Goal: Task Accomplishment & Management: Manage account settings

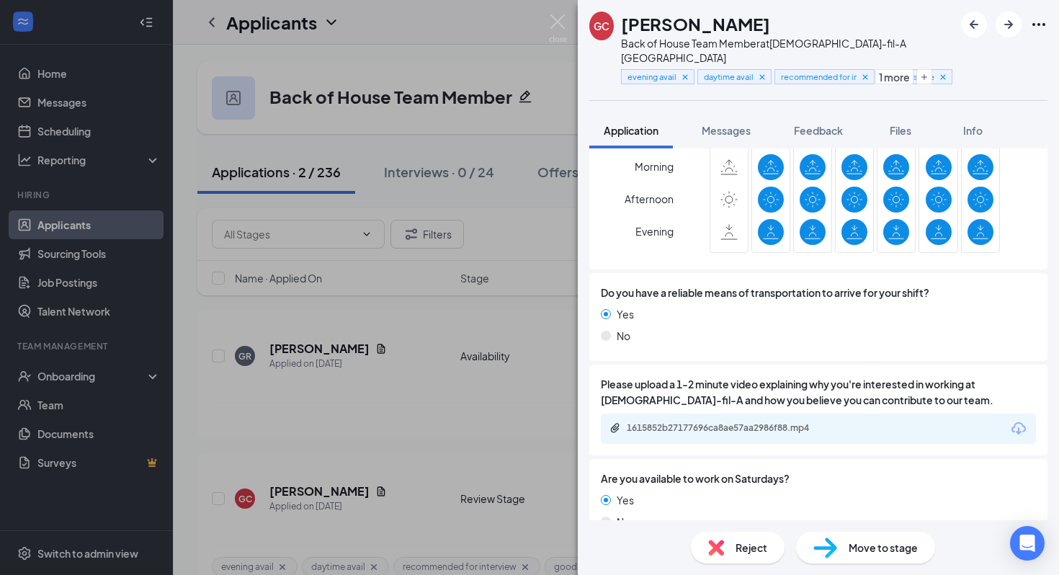
scroll to position [1034, 0]
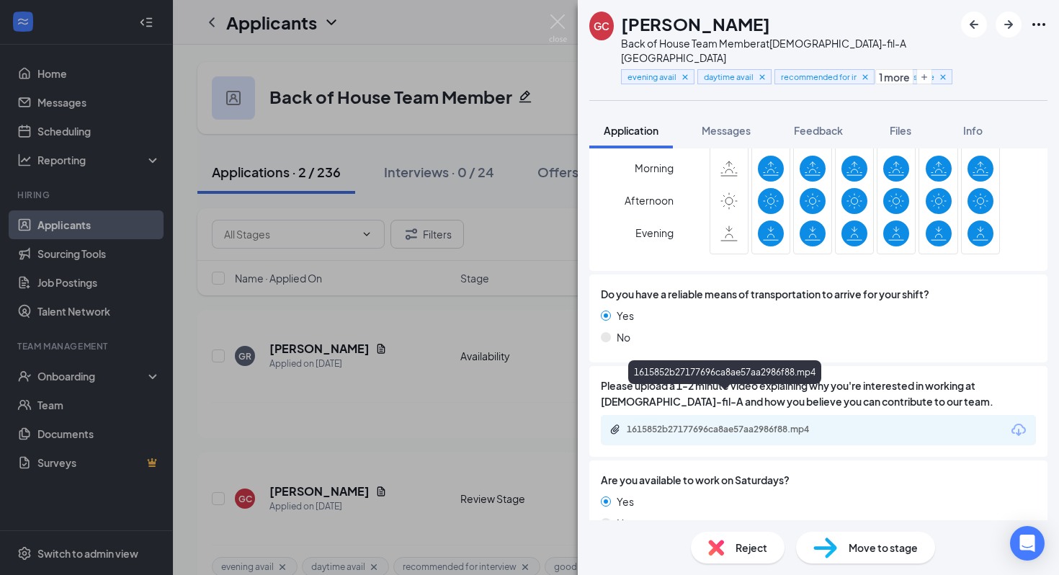
click at [765, 424] on div "1615852b27177696ca8ae57aa2986f88.mp4" at bounding box center [728, 430] width 202 height 12
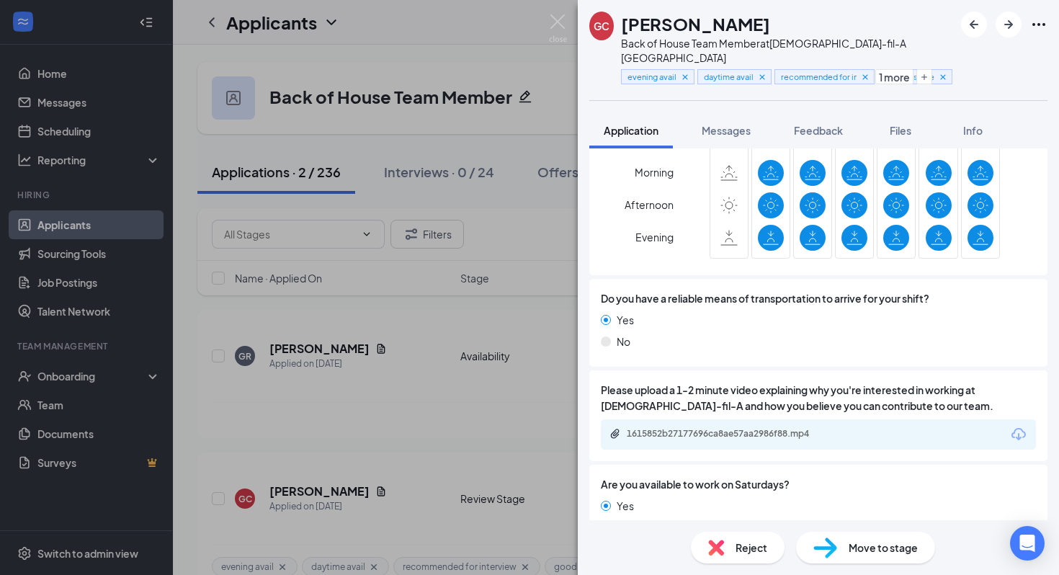
click at [410, 316] on div "GC [PERSON_NAME] Back of House Team Member at [DEMOGRAPHIC_DATA]-fil-A El Dorad…" at bounding box center [529, 287] width 1059 height 575
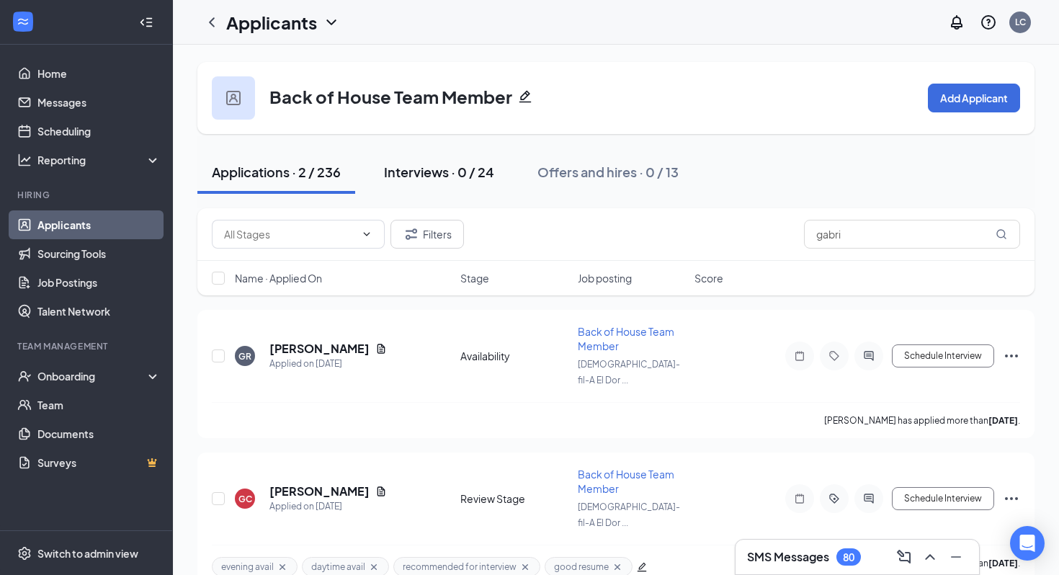
click at [388, 190] on button "Interviews · 0 / 24" at bounding box center [439, 172] width 139 height 43
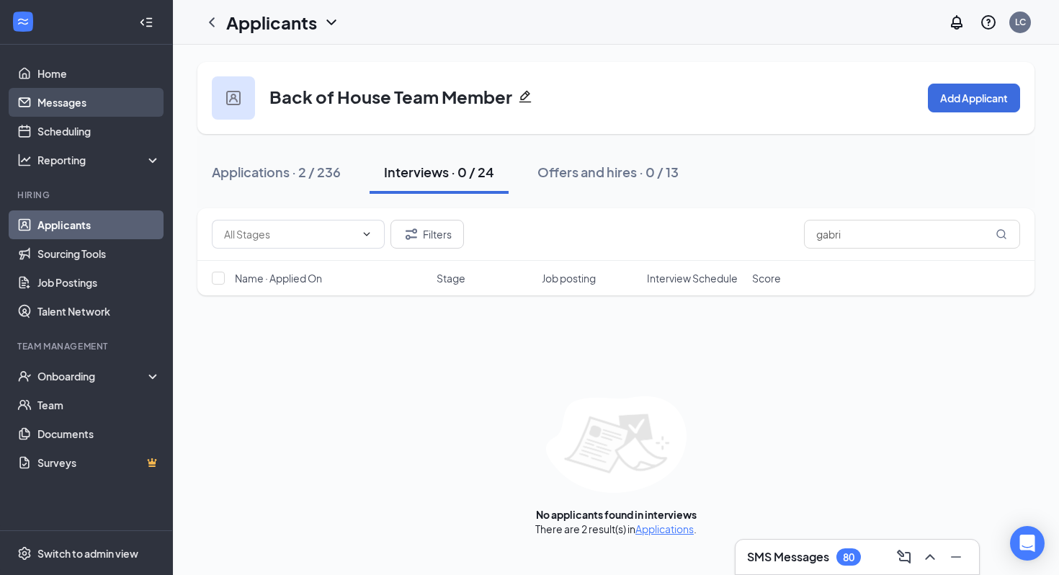
click at [130, 110] on link "Messages" at bounding box center [98, 102] width 123 height 29
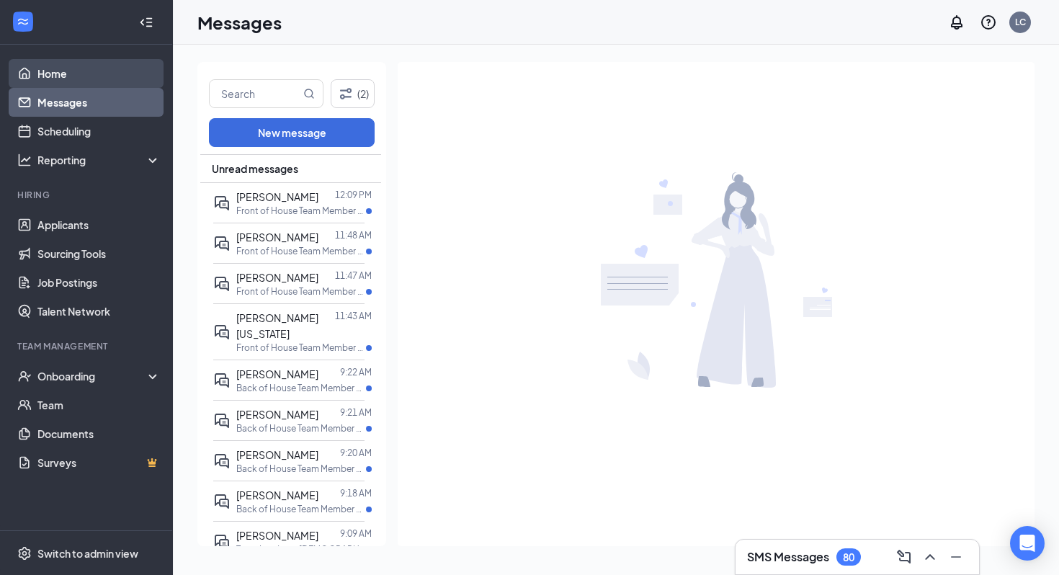
click at [120, 74] on link "Home" at bounding box center [98, 73] width 123 height 29
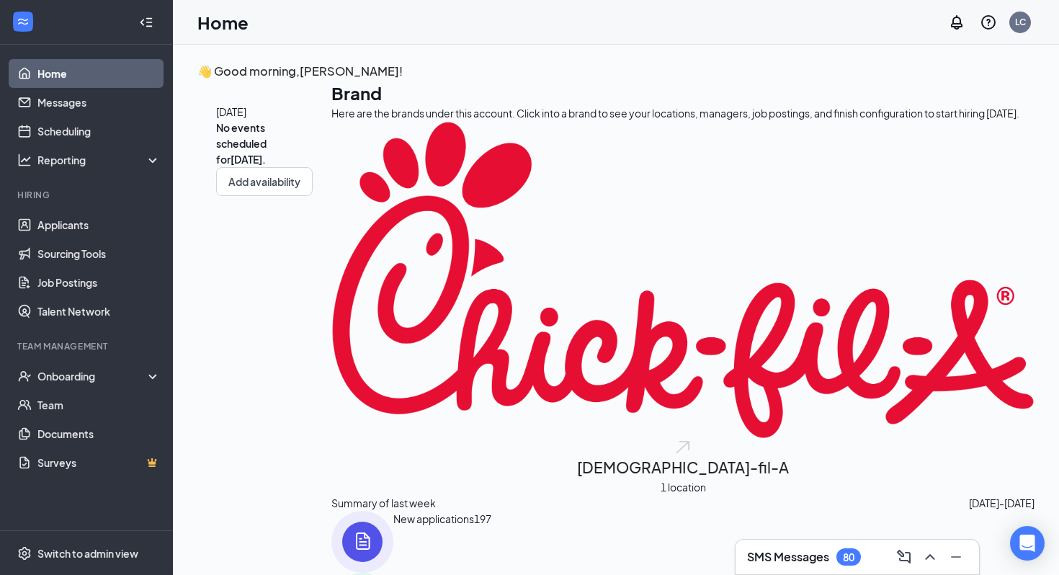
click at [765, 546] on div "SMS Messages 80" at bounding box center [857, 557] width 221 height 23
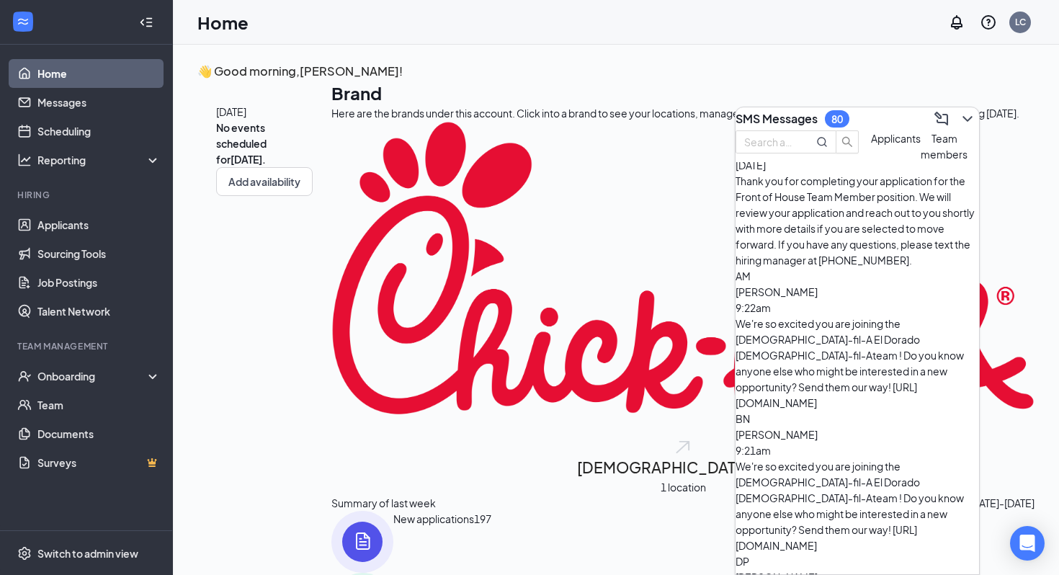
scroll to position [246, 0]
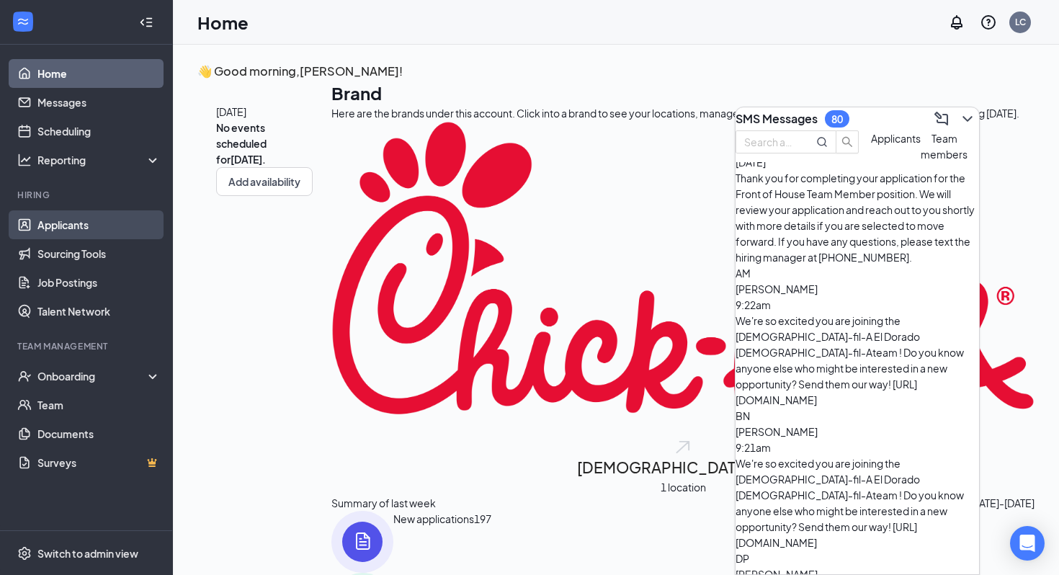
click at [84, 232] on link "Applicants" at bounding box center [98, 224] width 123 height 29
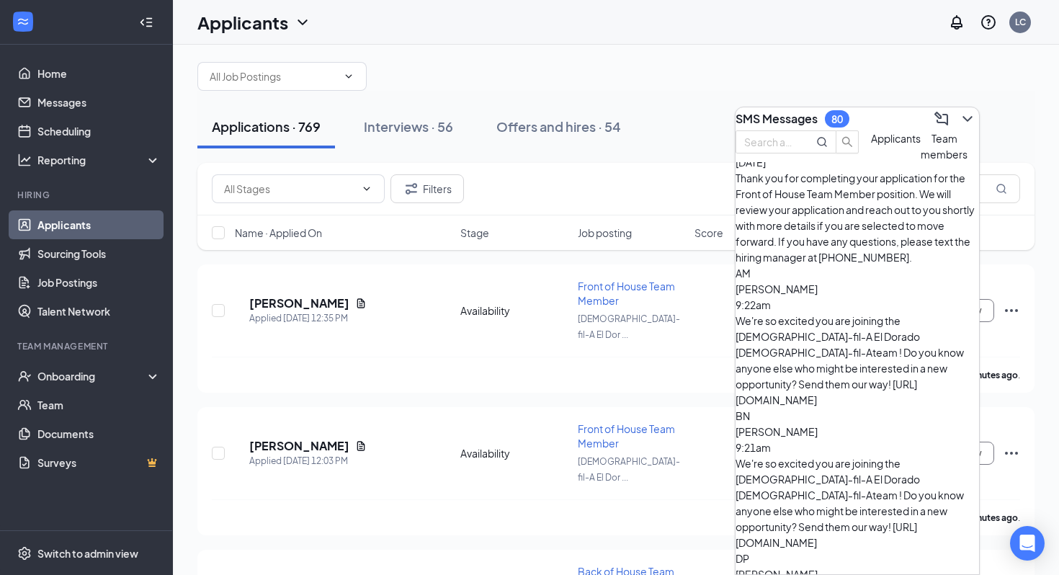
click at [770, 111] on h3 "SMS Messages" at bounding box center [777, 119] width 82 height 16
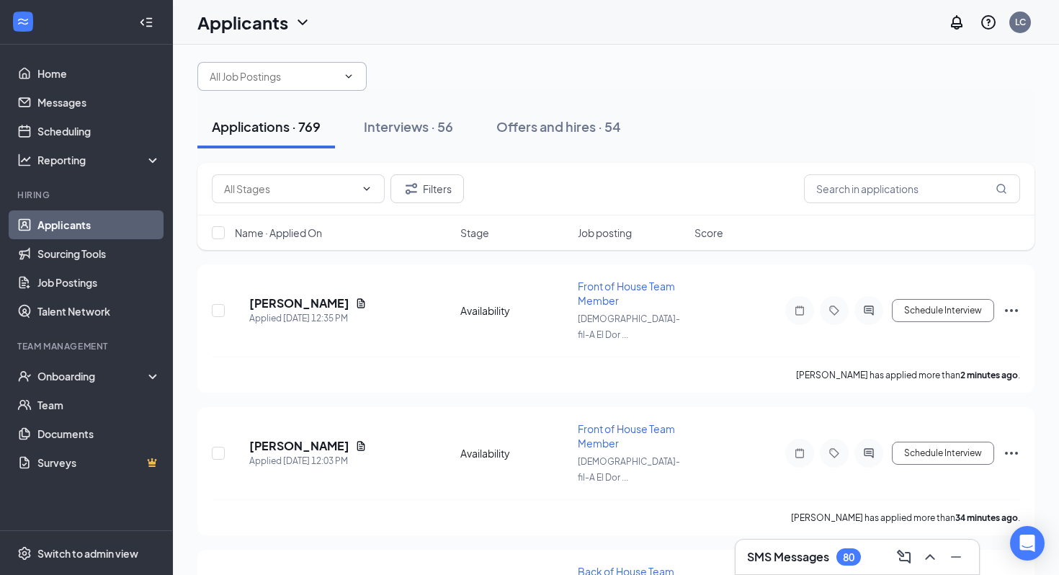
click at [348, 79] on span at bounding box center [281, 76] width 169 height 29
click at [367, 81] on span at bounding box center [281, 76] width 169 height 29
click at [355, 82] on icon "ChevronDown" at bounding box center [349, 77] width 12 height 12
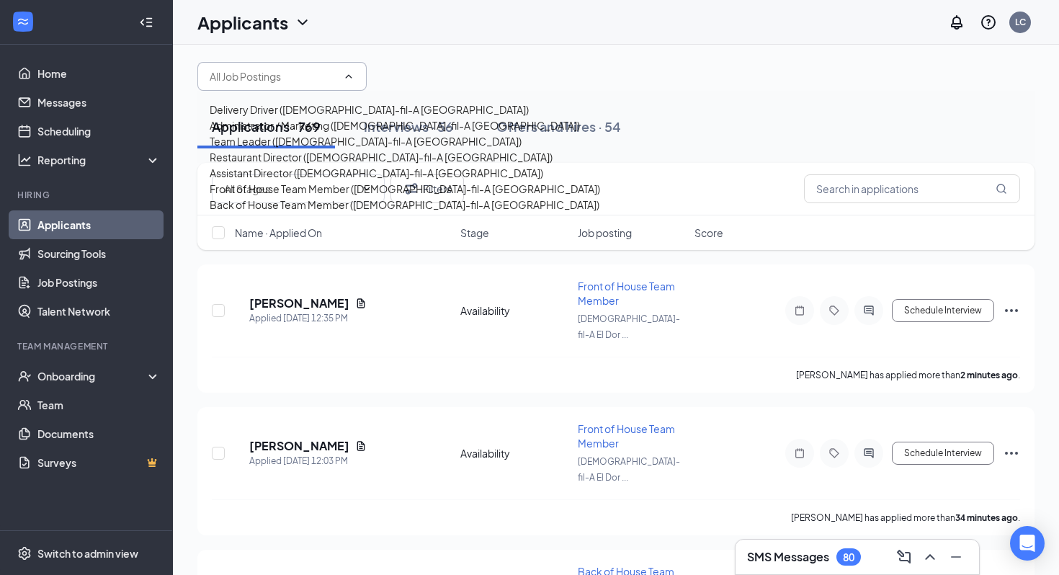
scroll to position [79, 0]
click at [344, 213] on div "Back of House Team Member ([DEMOGRAPHIC_DATA]-fil-A [GEOGRAPHIC_DATA])" at bounding box center [405, 205] width 390 height 16
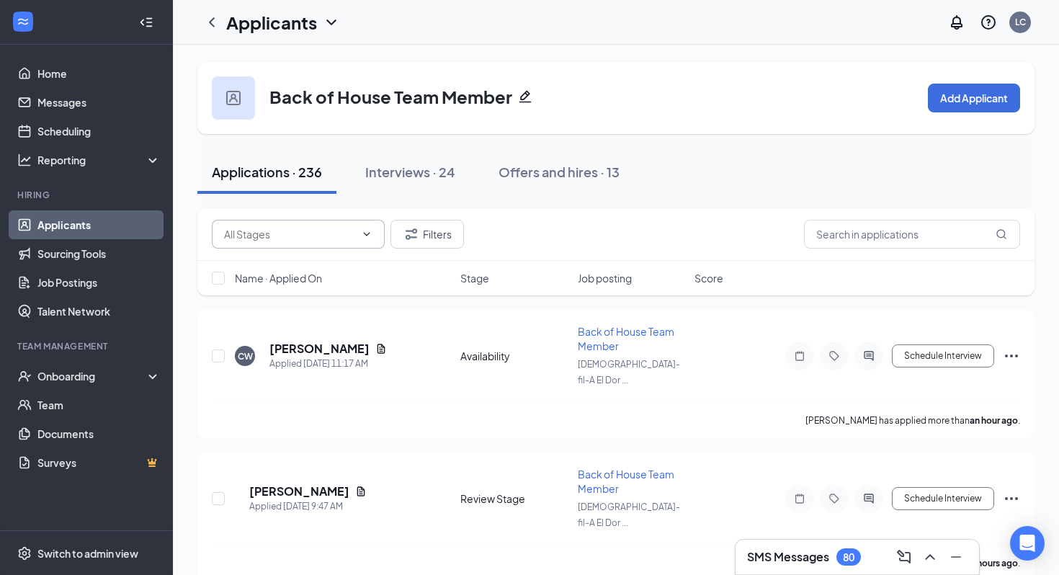
click at [349, 232] on input "text" at bounding box center [289, 234] width 131 height 16
click at [308, 277] on div "Review Stage (99)" at bounding box center [266, 269] width 84 height 16
type input "Review Stage (99)"
